Goal: Task Accomplishment & Management: Complete application form

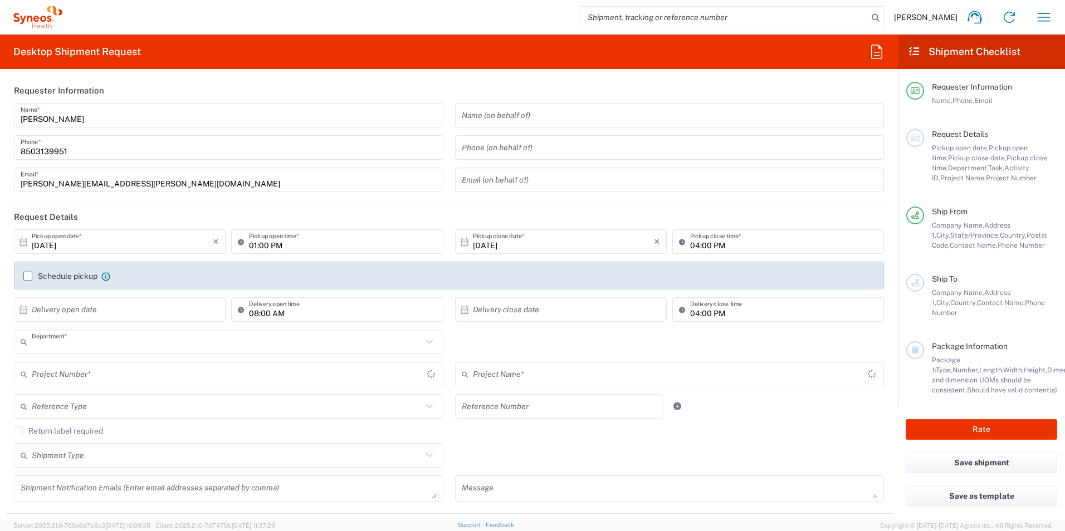
type input "3216"
type input "[US_STATE]"
type input "[GEOGRAPHIC_DATA]"
type input "[PERSON_NAME] Rsrch Grp ([GEOGRAPHIC_DATA]) In"
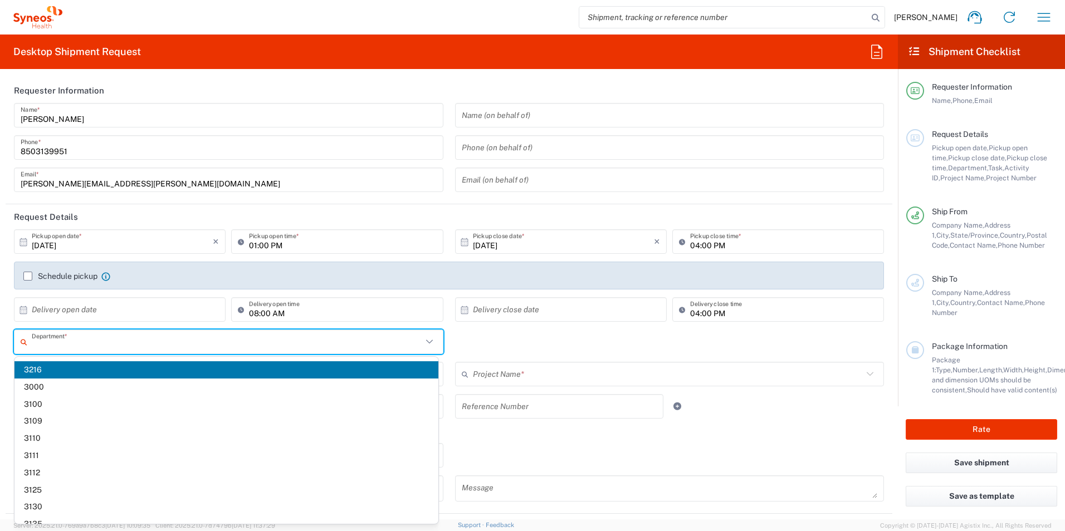
click at [102, 342] on input "text" at bounding box center [227, 341] width 390 height 19
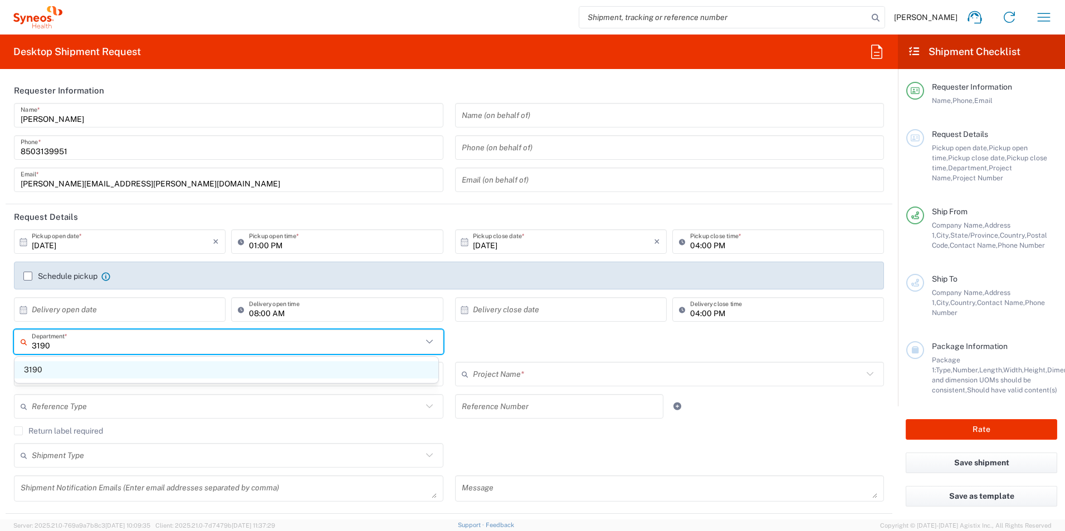
type input "3190"
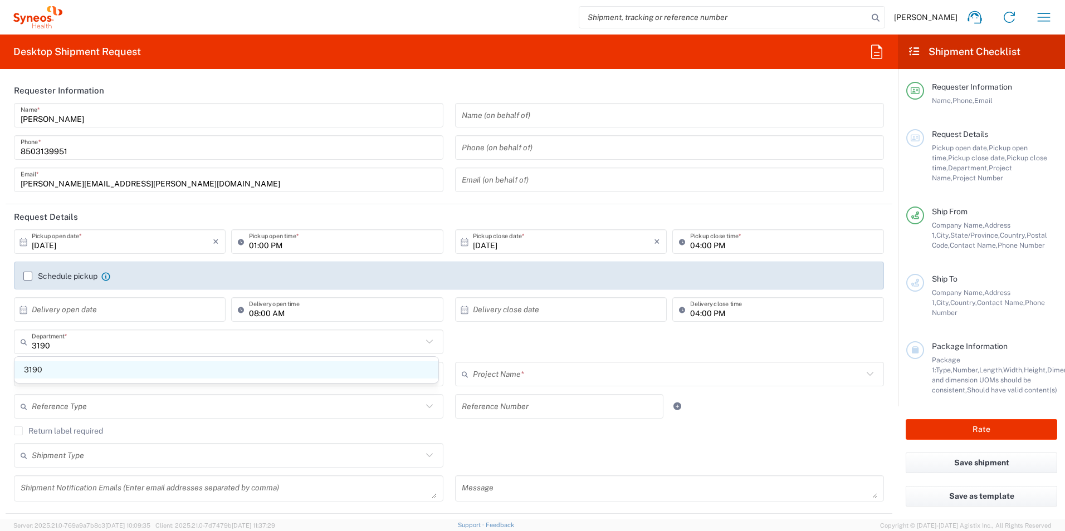
click at [71, 374] on span "3190" at bounding box center [226, 369] width 424 height 17
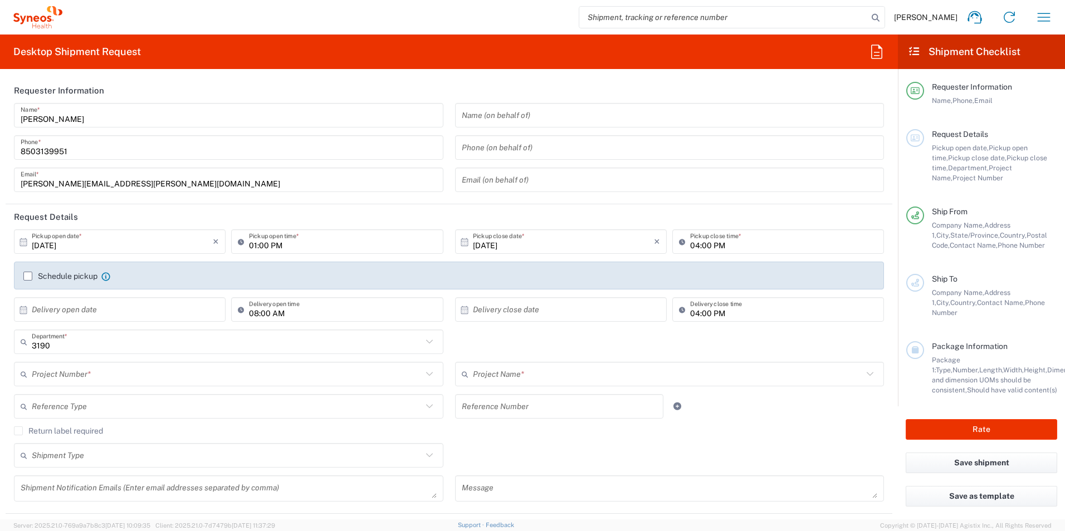
click at [115, 375] on input "text" at bounding box center [227, 374] width 390 height 19
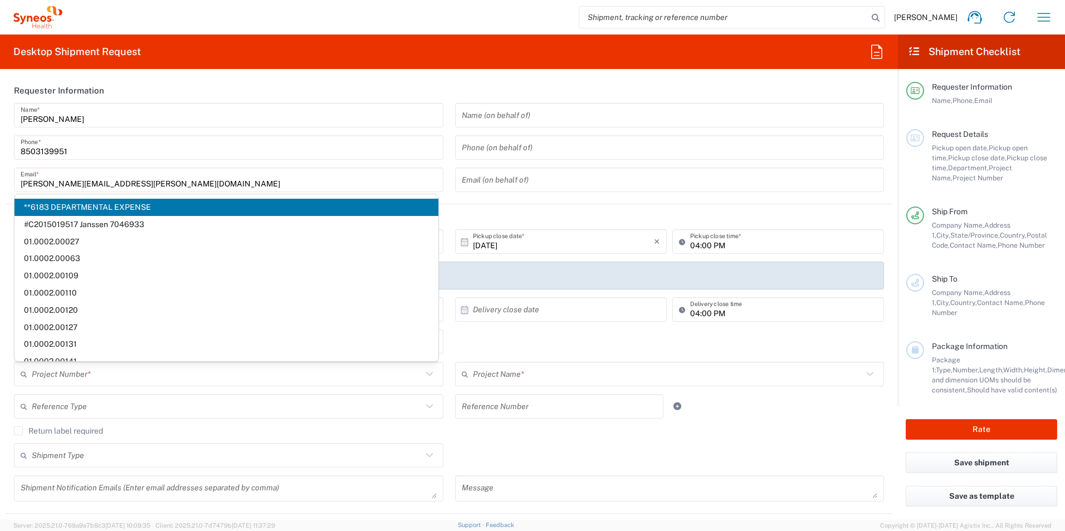
click at [564, 214] on header "Request Details" at bounding box center [449, 216] width 887 height 25
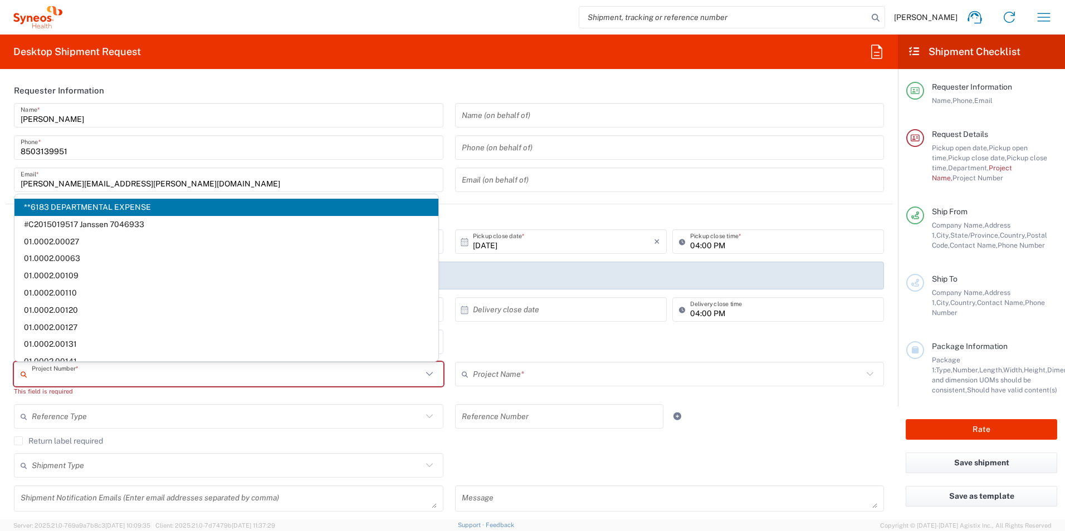
click at [138, 370] on input "text" at bounding box center [227, 374] width 390 height 19
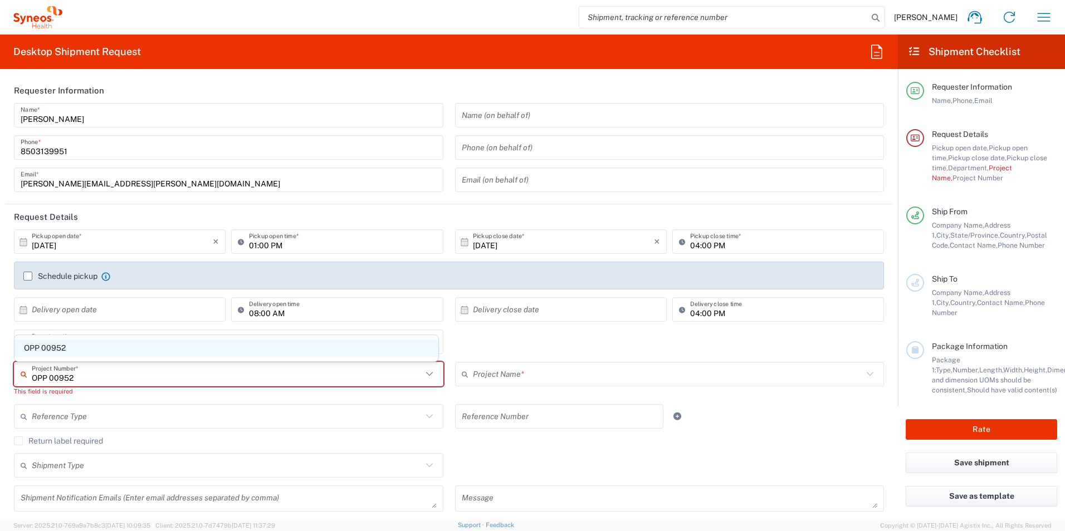
type input "OPP 00952"
click at [81, 350] on span "OPP 00952" at bounding box center [226, 348] width 424 height 17
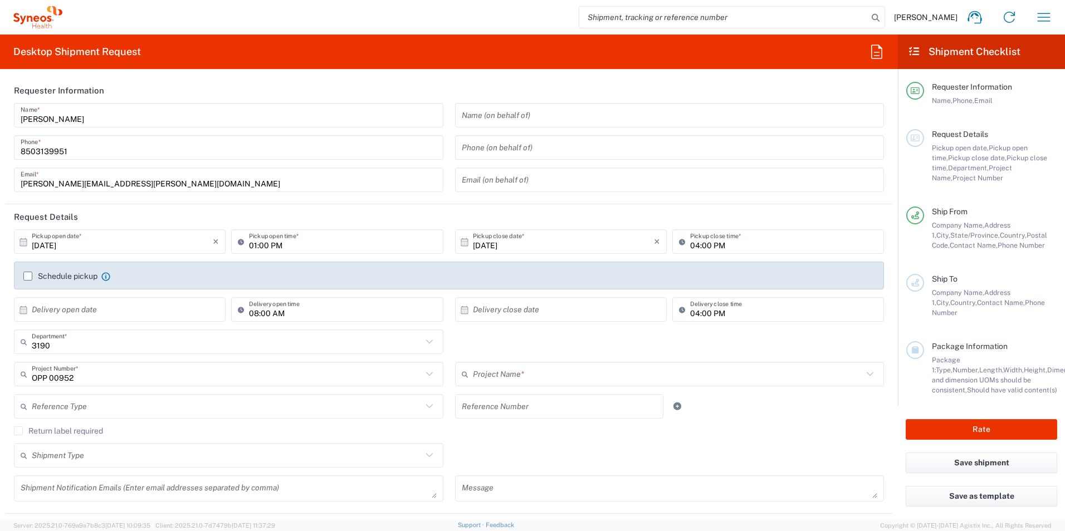
type input "802-WWC-006"
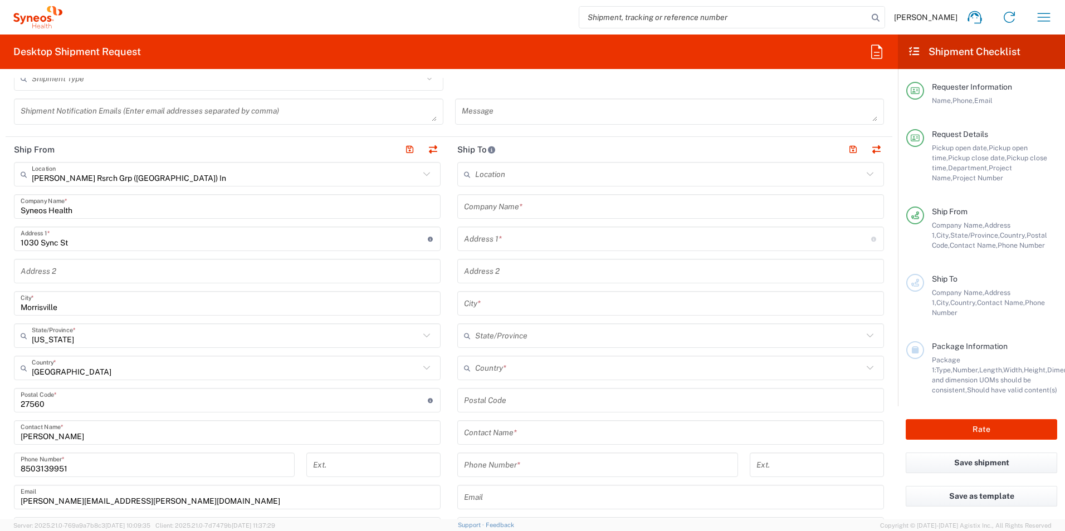
scroll to position [445, 0]
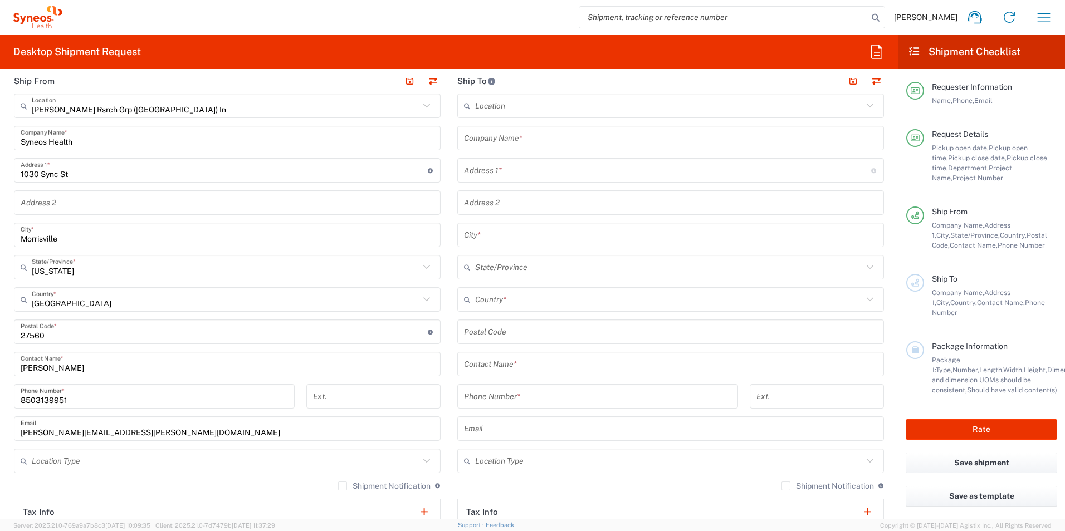
click at [528, 359] on input "text" at bounding box center [670, 364] width 413 height 19
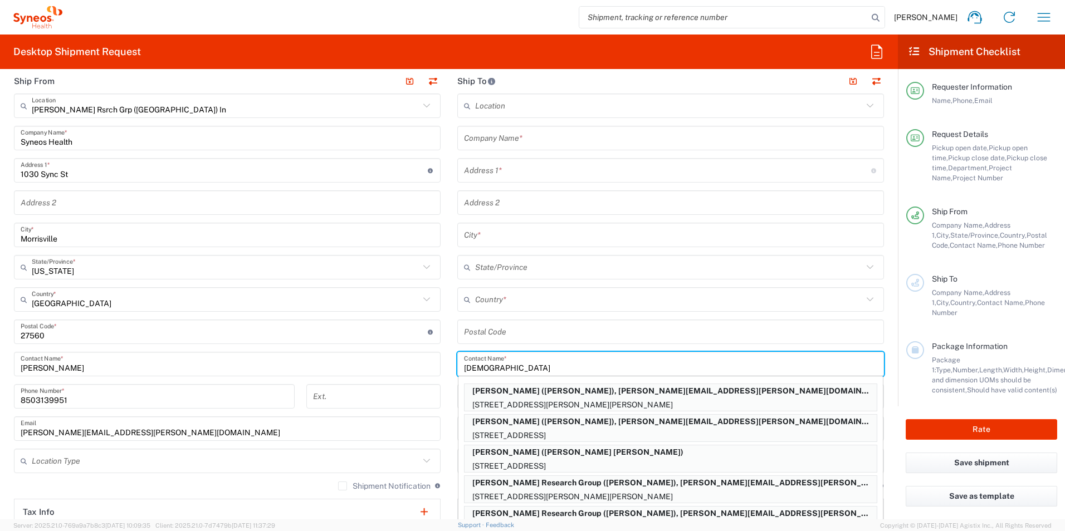
type input "[DEMOGRAPHIC_DATA]"
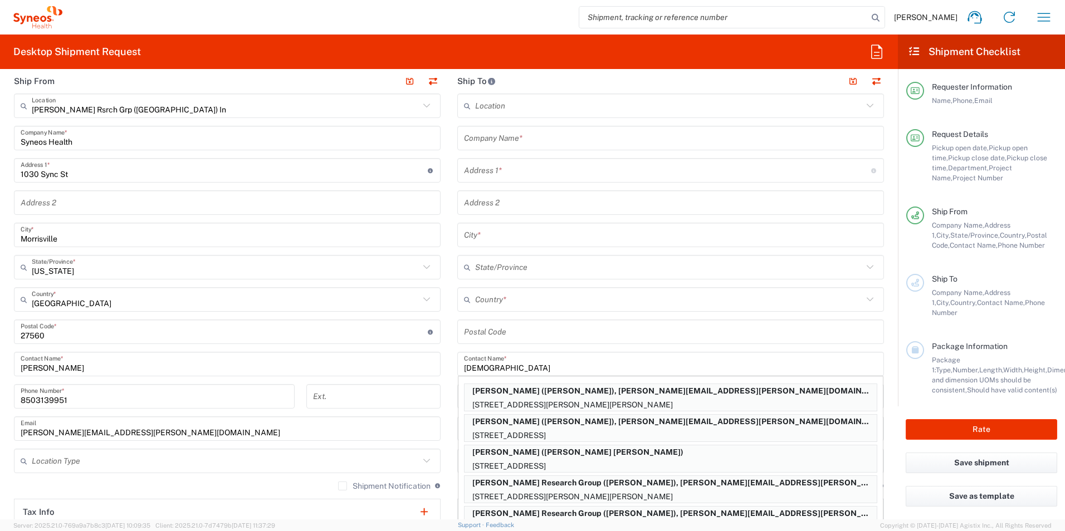
click at [551, 403] on p "[STREET_ADDRESS][PERSON_NAME][PERSON_NAME]" at bounding box center [670, 405] width 412 height 14
type input "[PERSON_NAME]"
type input "[STREET_ADDRESS][PERSON_NAME]"
type input "Bennington"
type input "[GEOGRAPHIC_DATA]"
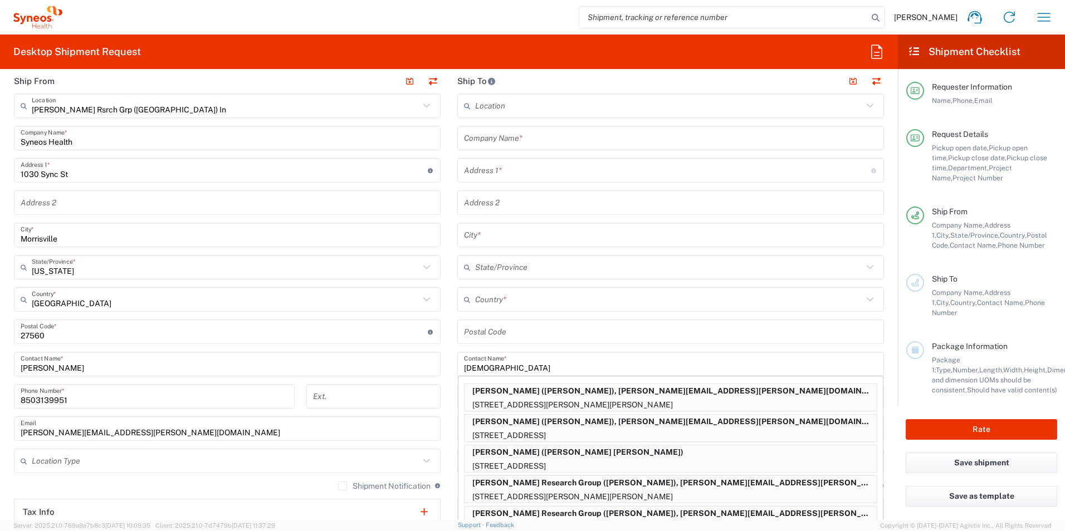
type input "05201"
type input "[PERSON_NAME]"
type input "[PHONE_NUMBER]"
type input "[PERSON_NAME][EMAIL_ADDRESS][PERSON_NAME][DOMAIN_NAME]"
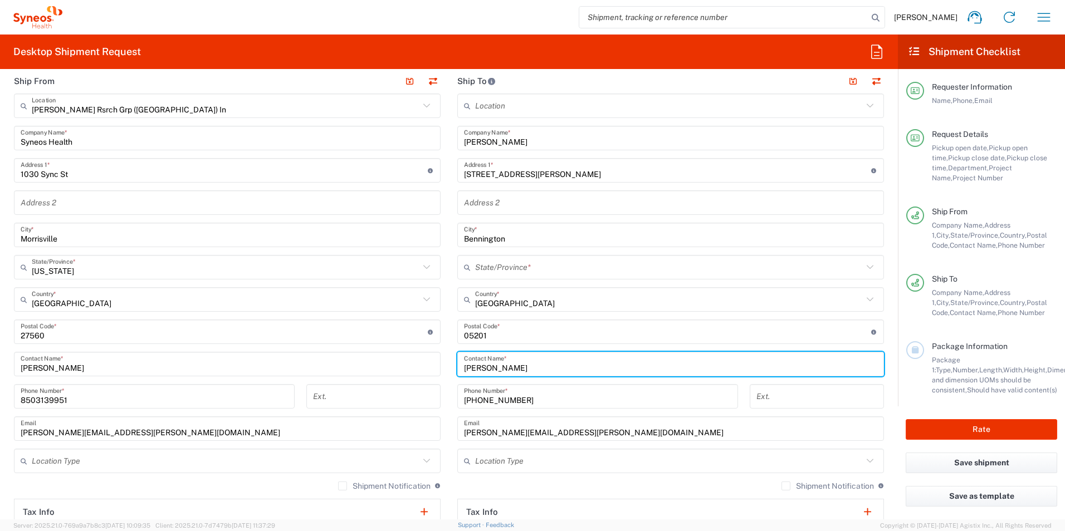
type input "[US_STATE]"
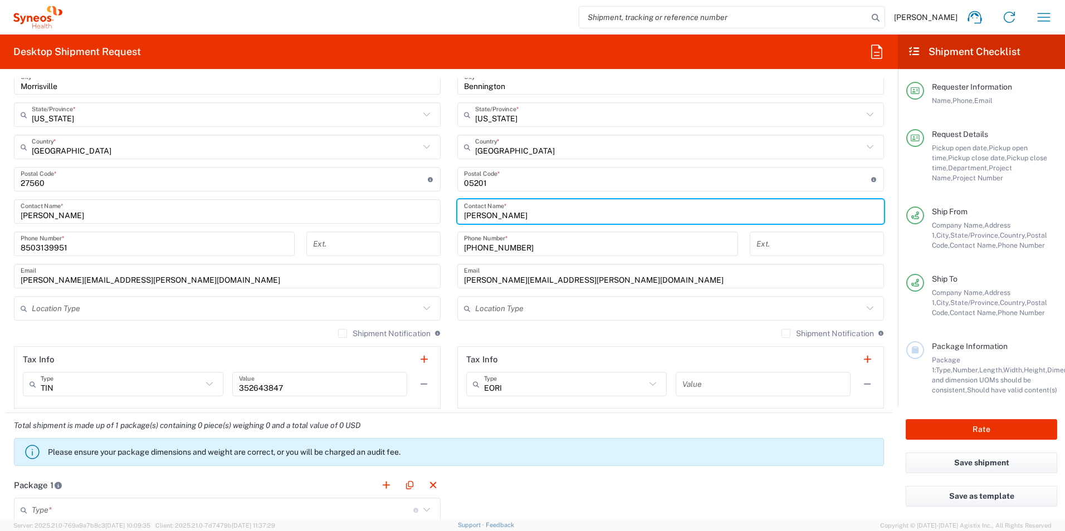
scroll to position [668, 0]
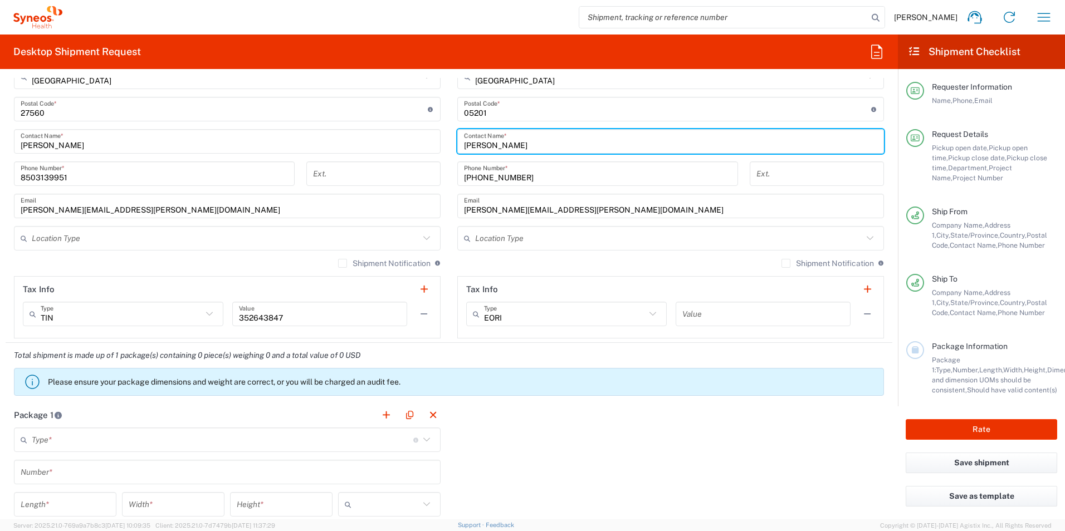
click at [84, 438] on input "text" at bounding box center [222, 439] width 381 height 19
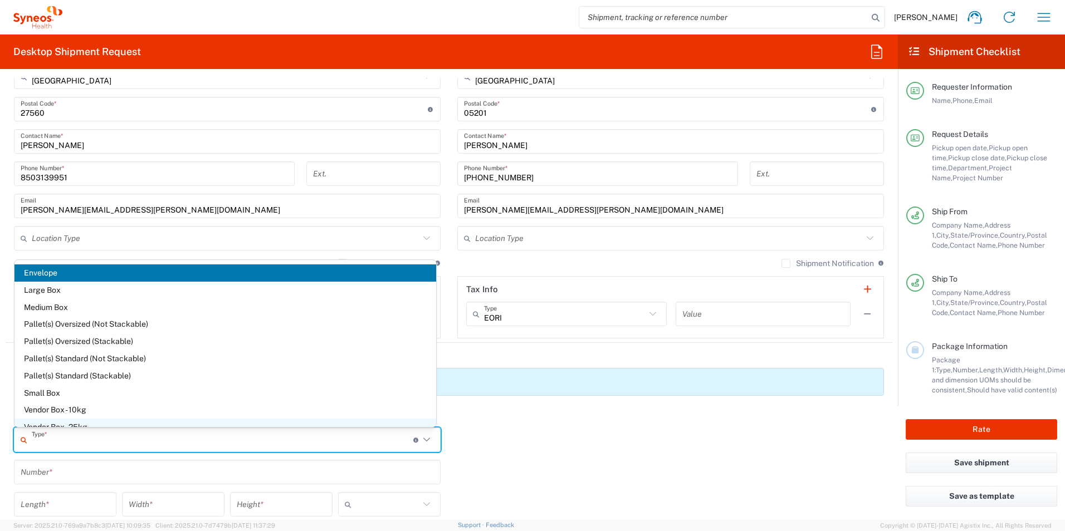
scroll to position [31, 0]
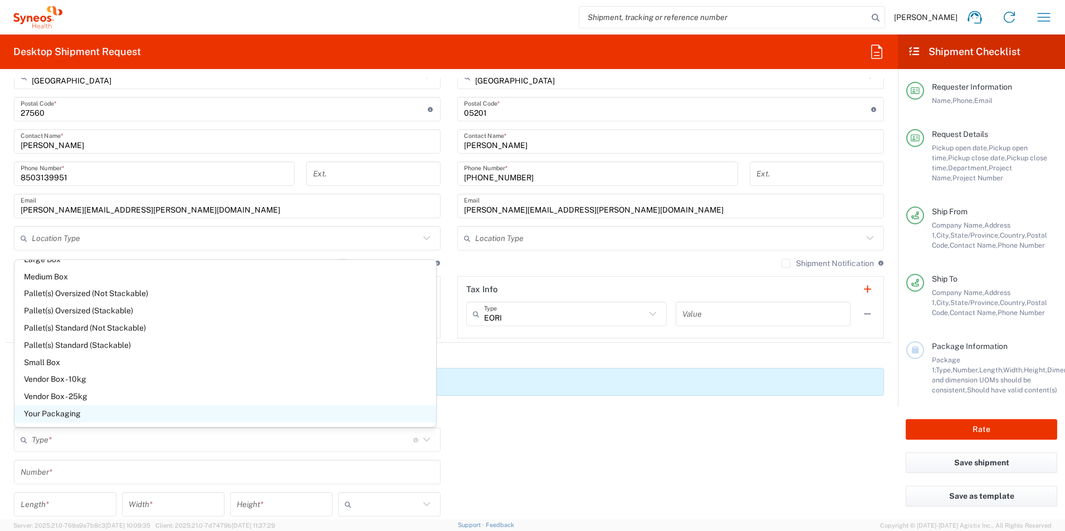
click at [99, 411] on span "Your Packaging" at bounding box center [225, 413] width 422 height 17
type input "Your Packaging"
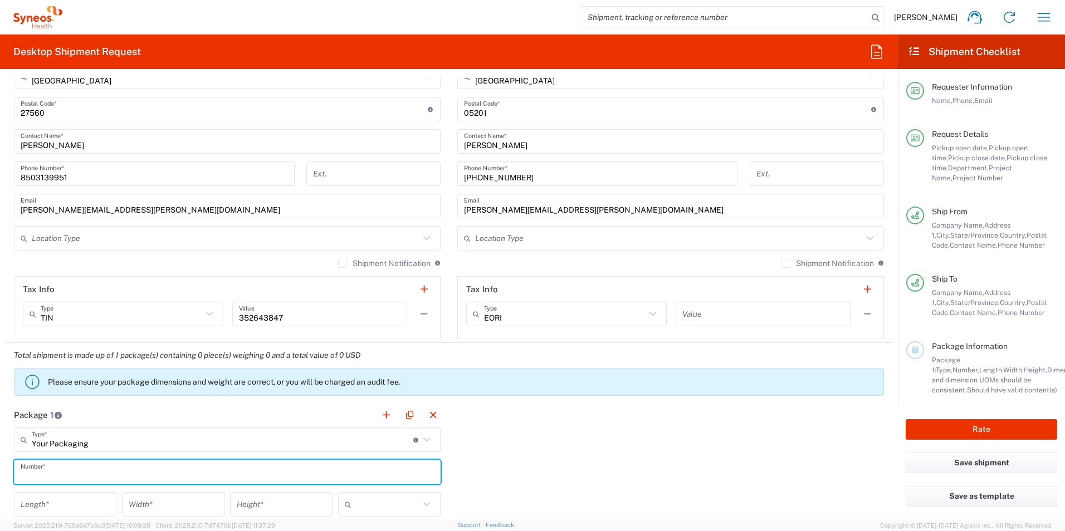
click at [87, 464] on input "text" at bounding box center [227, 472] width 413 height 19
type input "1"
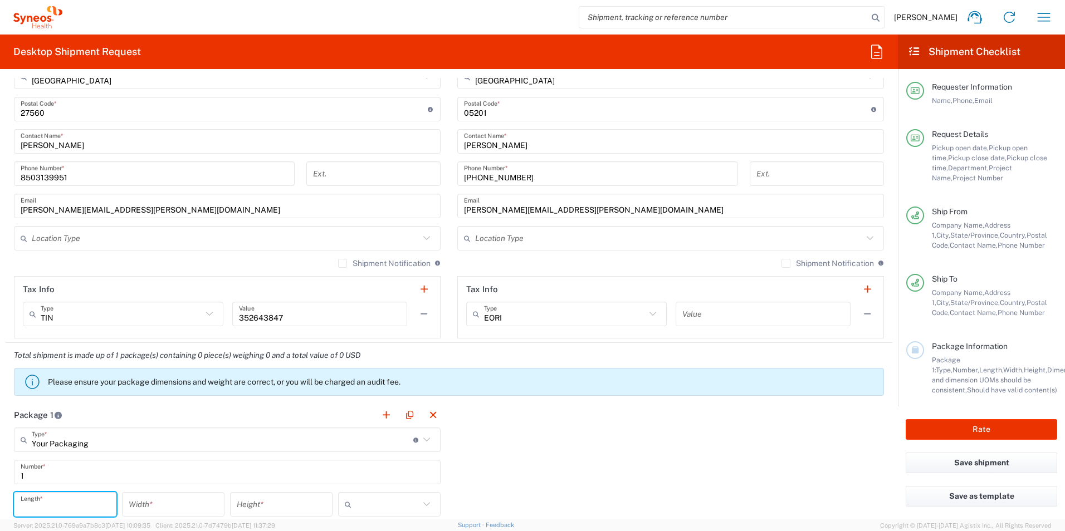
click at [66, 499] on input "number" at bounding box center [65, 504] width 89 height 19
type input "18"
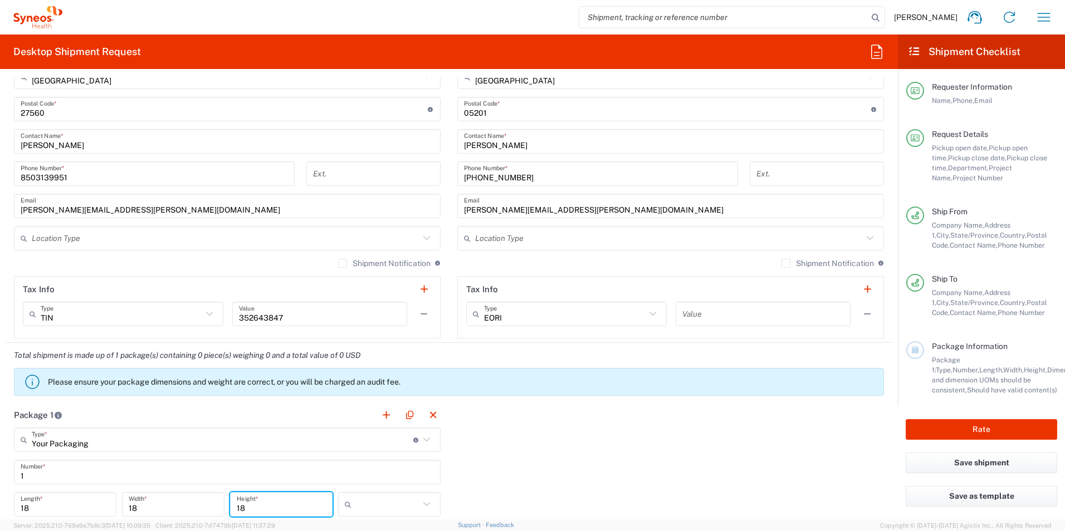
type input "18"
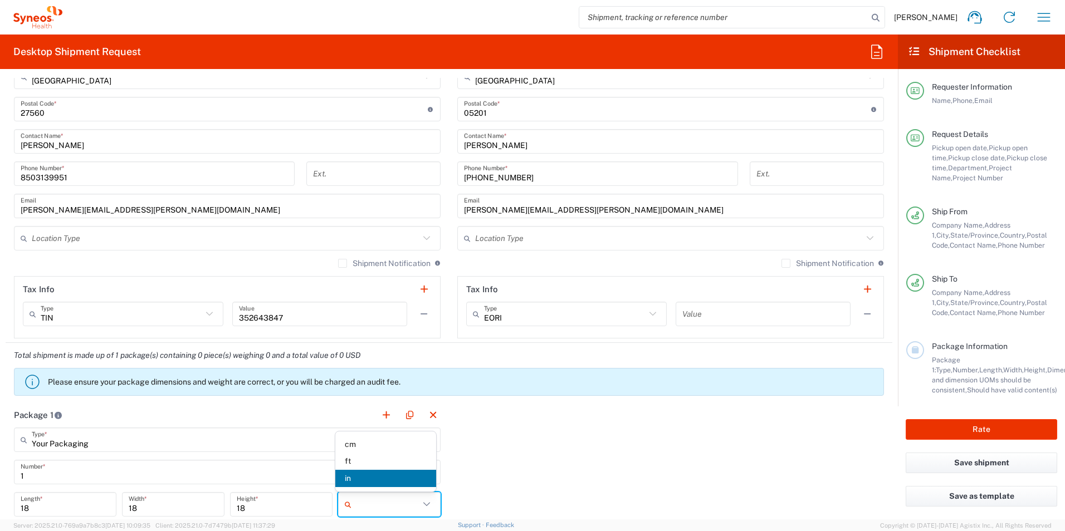
type input "in"
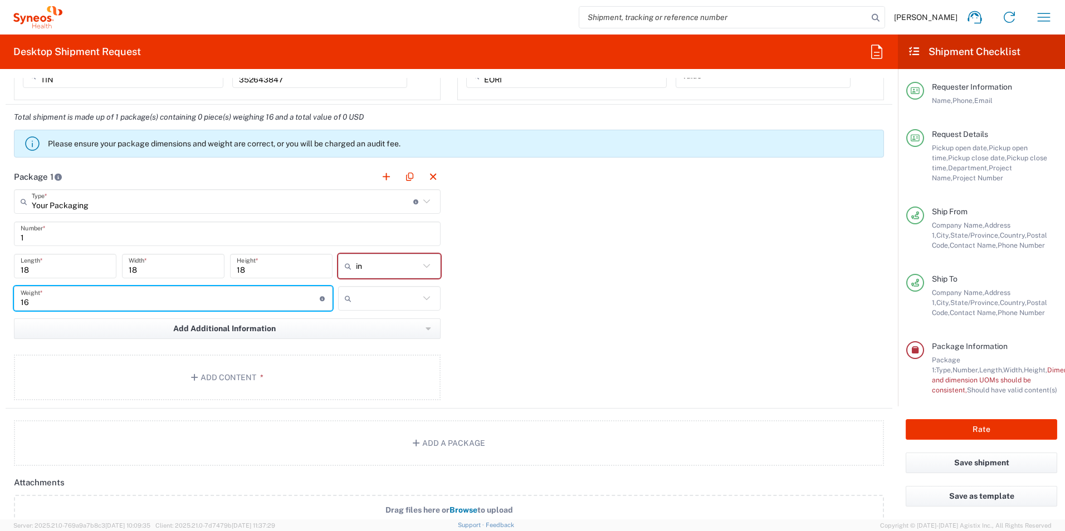
type input "16"
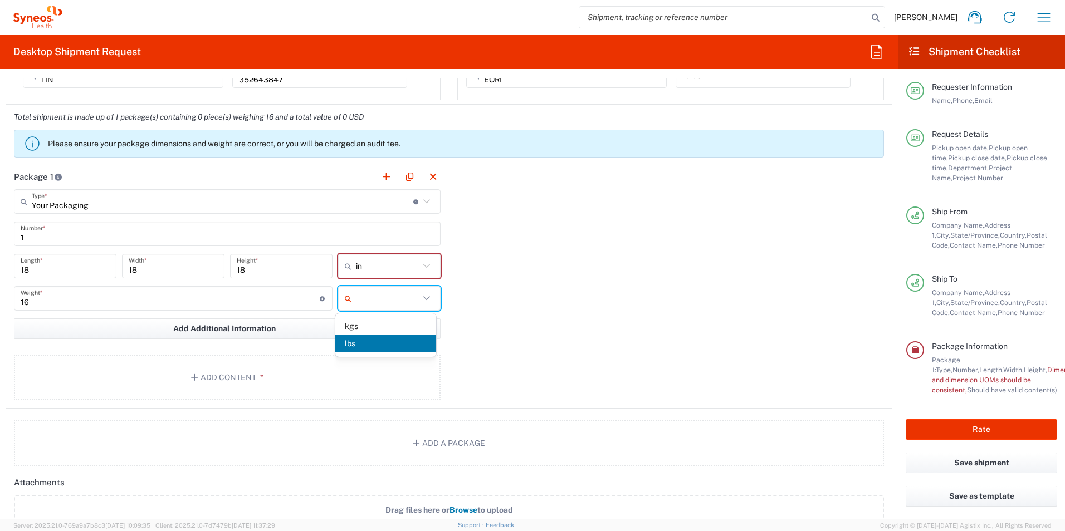
type input "lbs"
click at [247, 386] on button "Add Content *" at bounding box center [227, 378] width 427 height 46
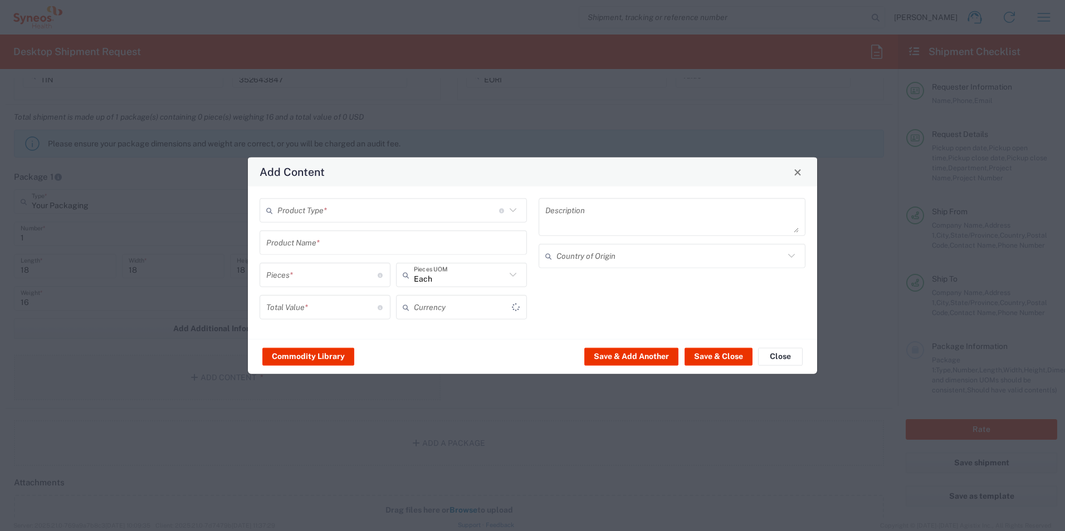
type input "US Dollar"
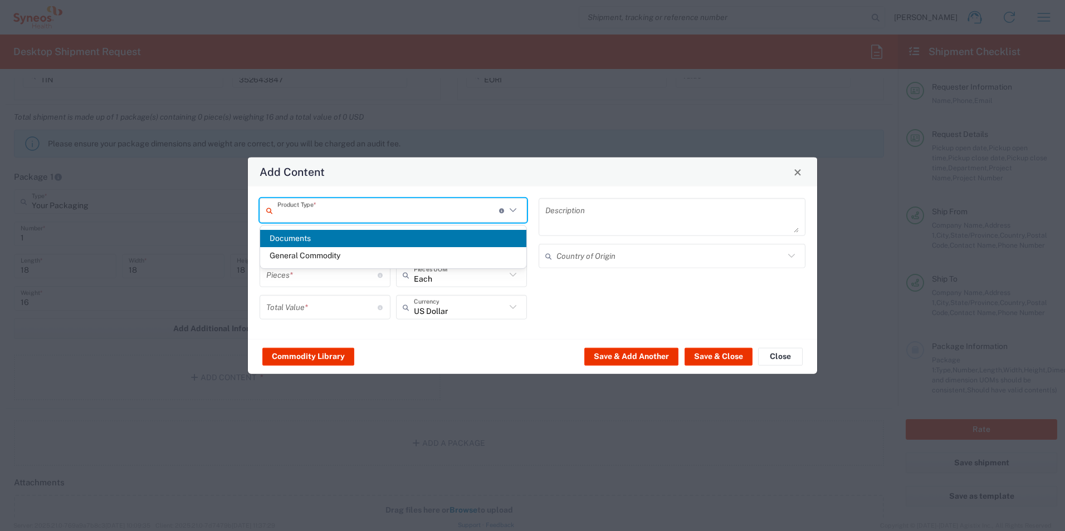
click at [332, 210] on input "text" at bounding box center [388, 209] width 222 height 19
click at [330, 252] on span "General Commodity" at bounding box center [393, 255] width 266 height 17
type input "General Commodity"
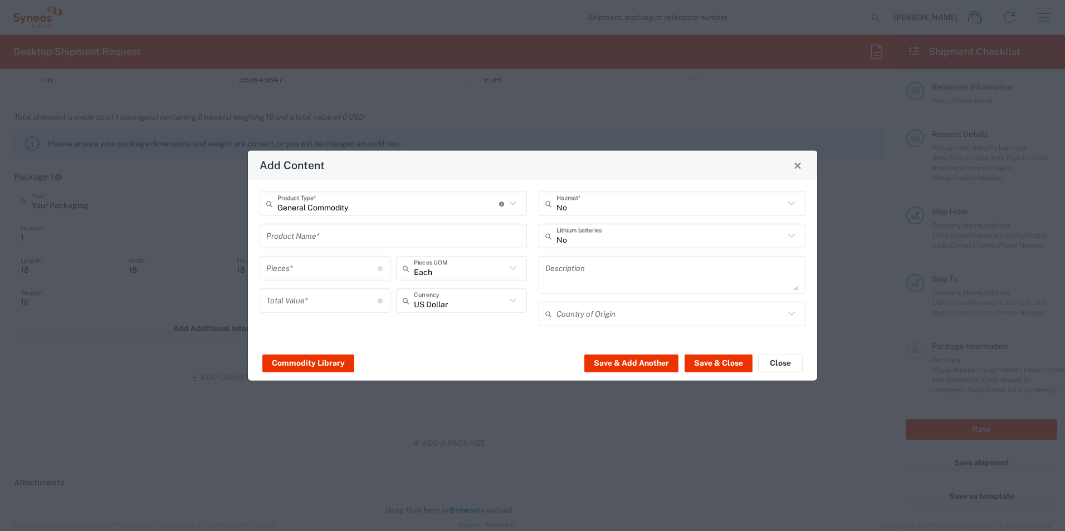
click at [334, 236] on input "text" at bounding box center [393, 235] width 254 height 19
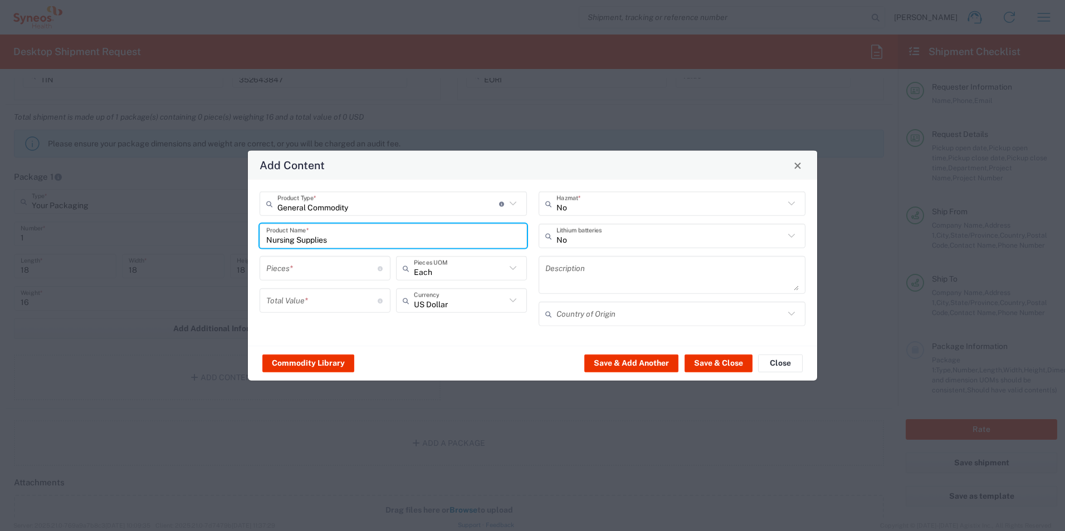
type input "Nursing Supplies"
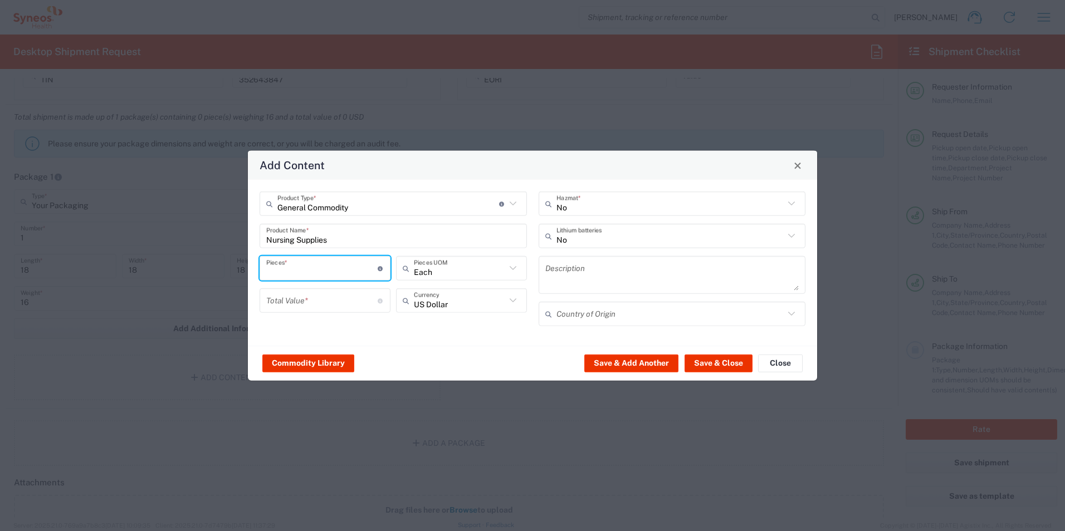
click at [321, 271] on input "number" at bounding box center [321, 267] width 111 height 19
type input "100"
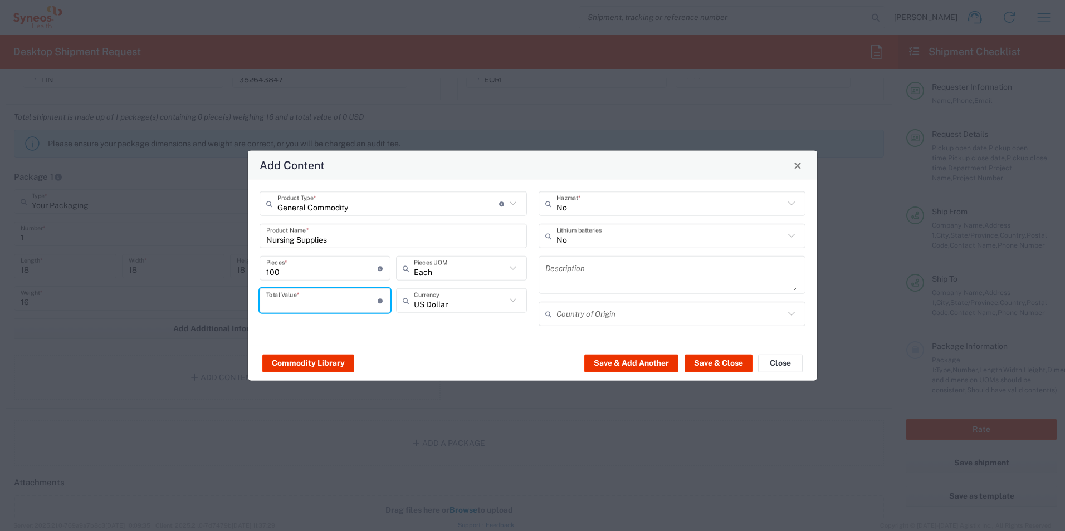
click at [298, 301] on input "number" at bounding box center [321, 300] width 111 height 19
type input "1000"
click at [713, 368] on button "Save & Close" at bounding box center [718, 363] width 68 height 18
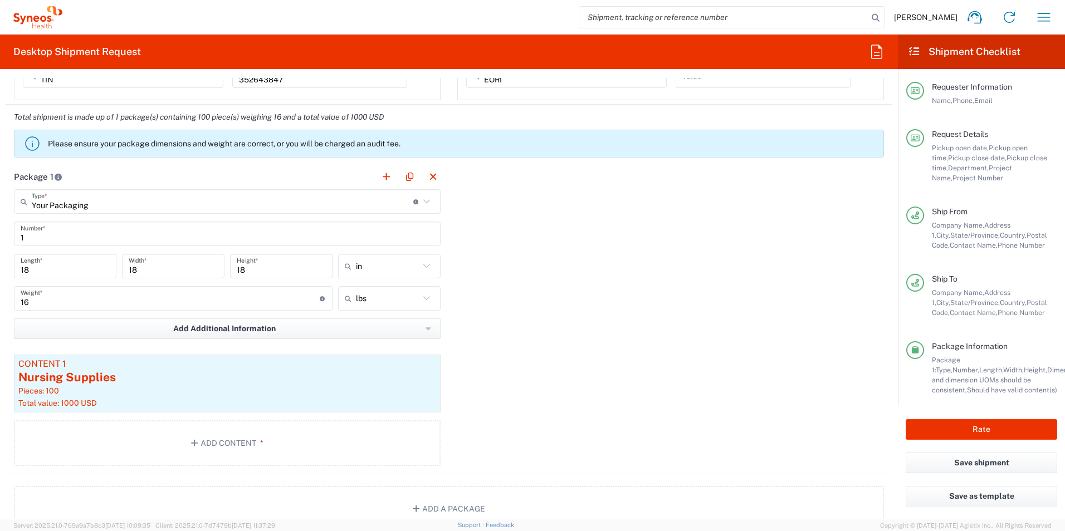
scroll to position [1074, 0]
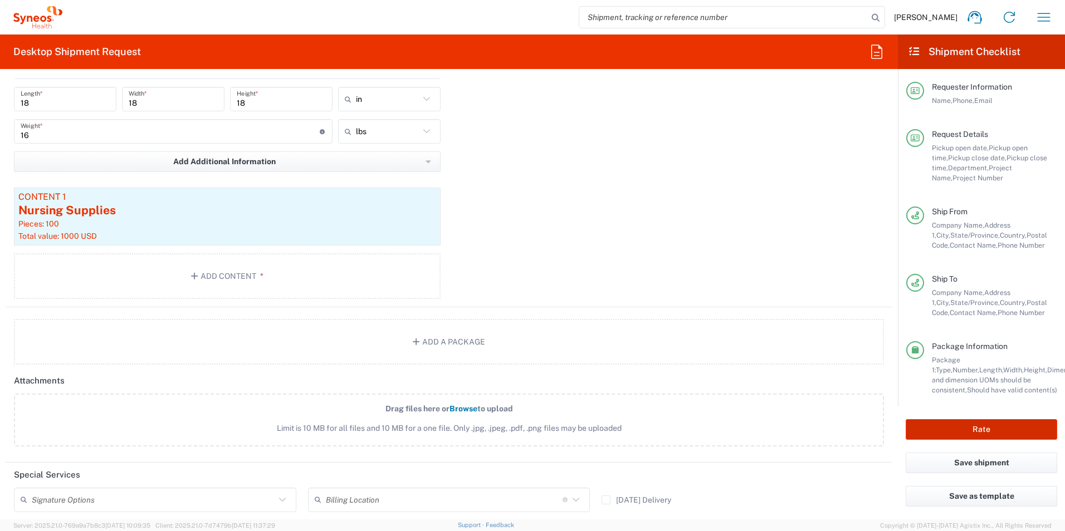
click at [990, 432] on button "Rate" at bounding box center [980, 429] width 151 height 21
type input "3216"
type input "OPP 00952"
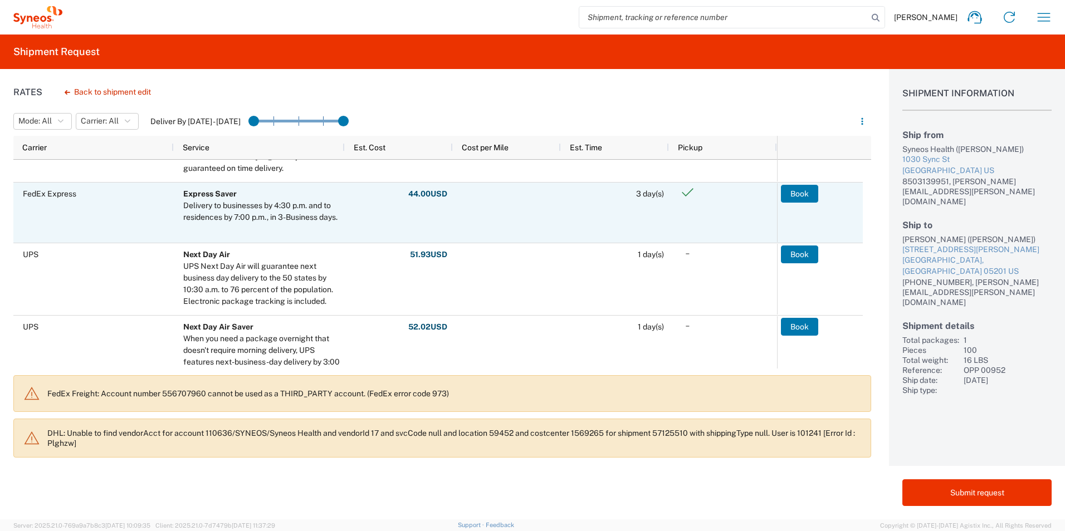
scroll to position [223, 0]
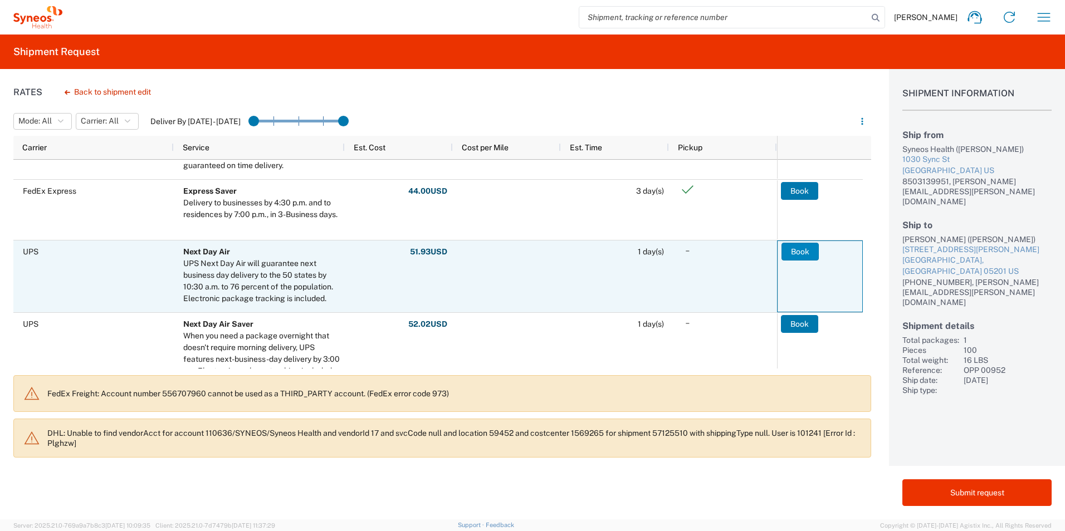
click at [796, 253] on button "Book" at bounding box center [799, 252] width 37 height 18
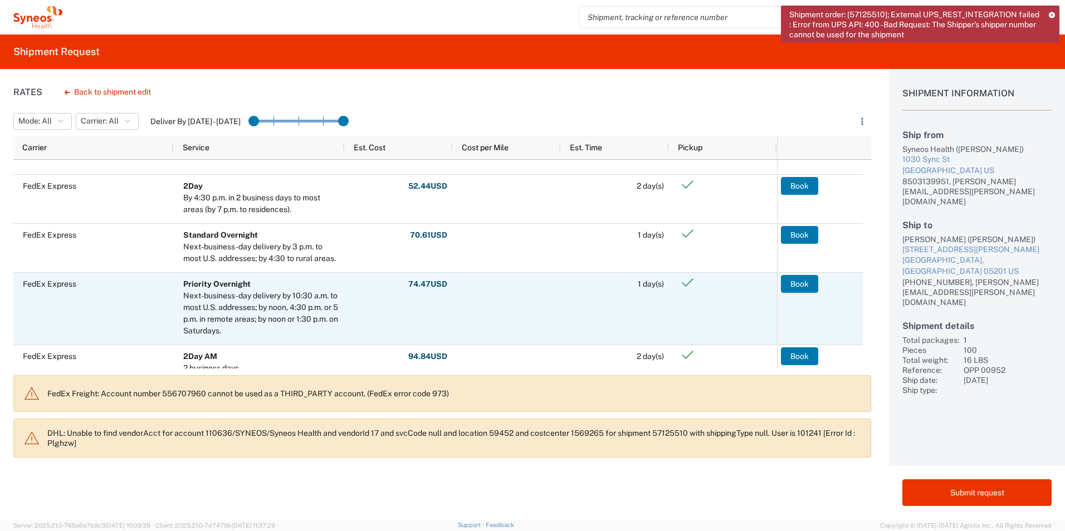
scroll to position [445, 0]
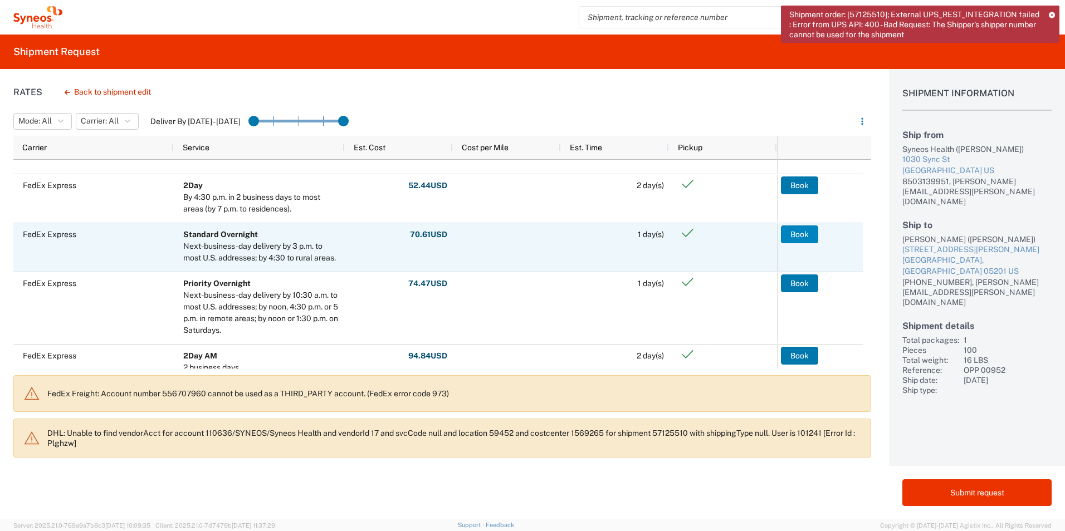
click at [803, 229] on button "Book" at bounding box center [799, 235] width 37 height 18
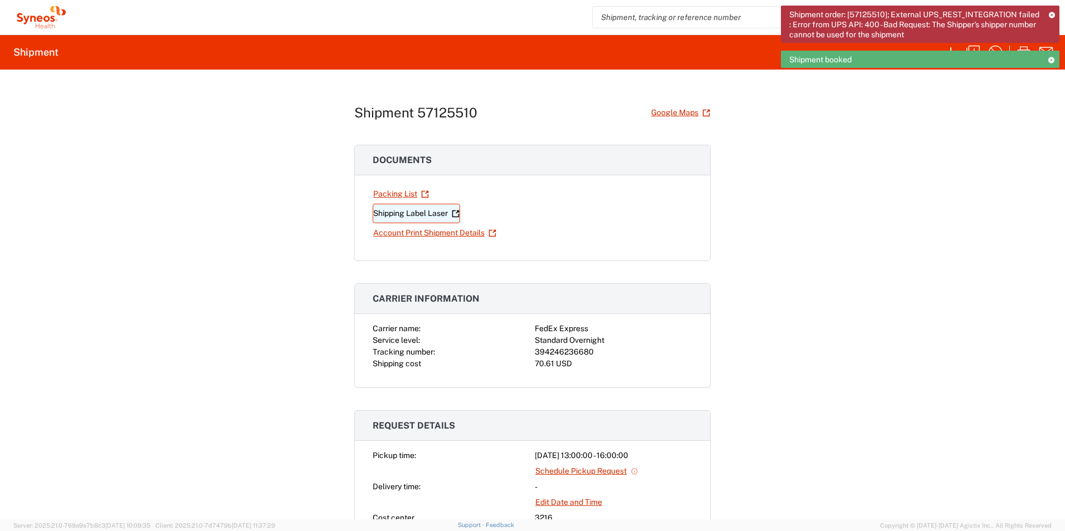
click at [409, 216] on link "Shipping Label Laser" at bounding box center [416, 213] width 87 height 19
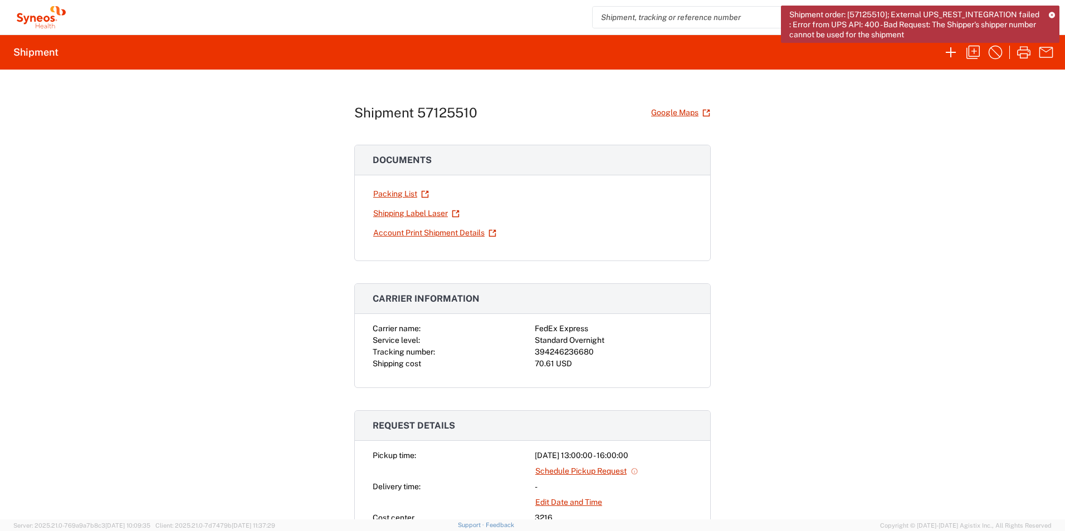
click at [1049, 15] on icon at bounding box center [1052, 15] width 6 height 6
